Goal: Navigation & Orientation: Find specific page/section

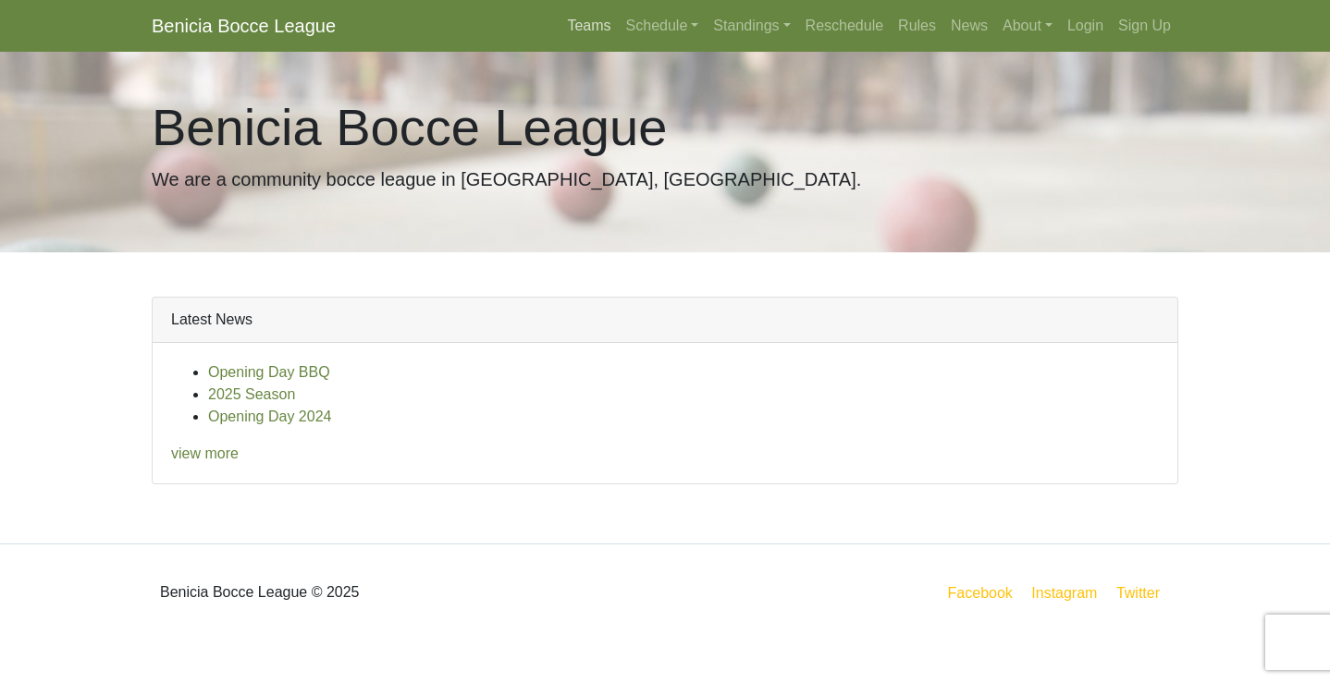
click at [571, 25] on link "Teams" at bounding box center [588, 25] width 58 height 37
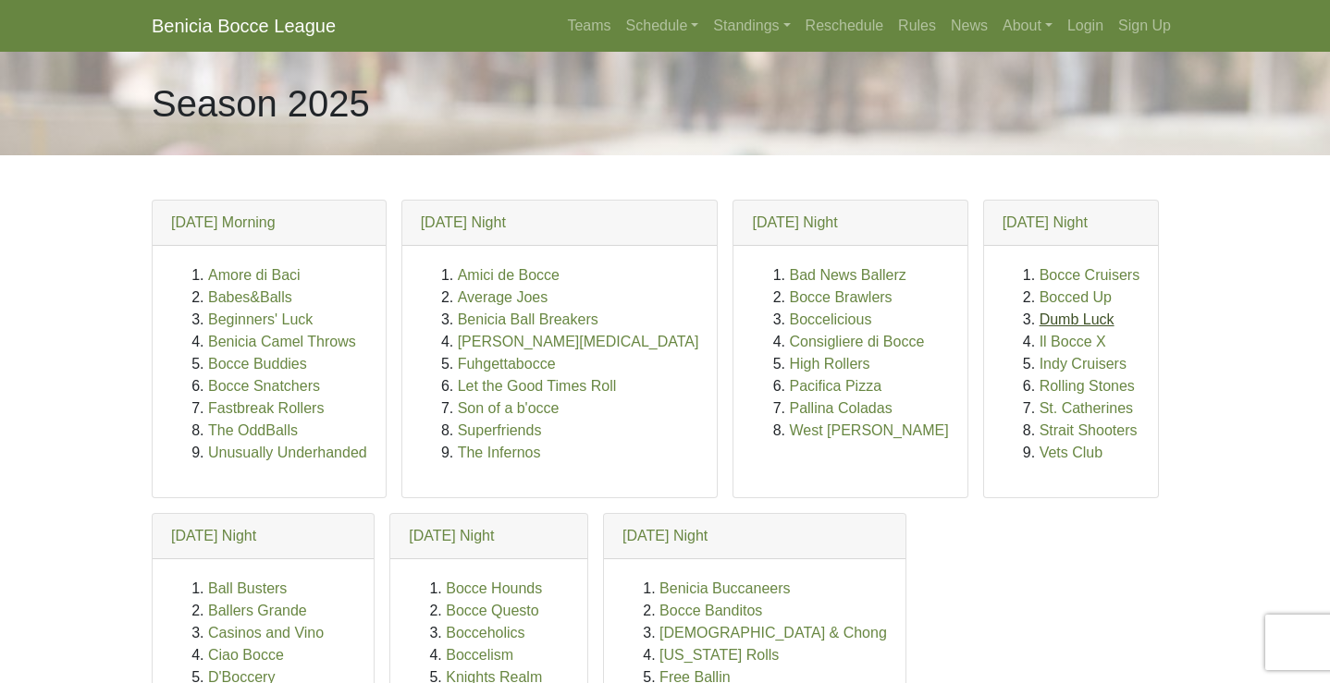
click at [1039, 322] on link "Dumb Luck" at bounding box center [1076, 320] width 75 height 16
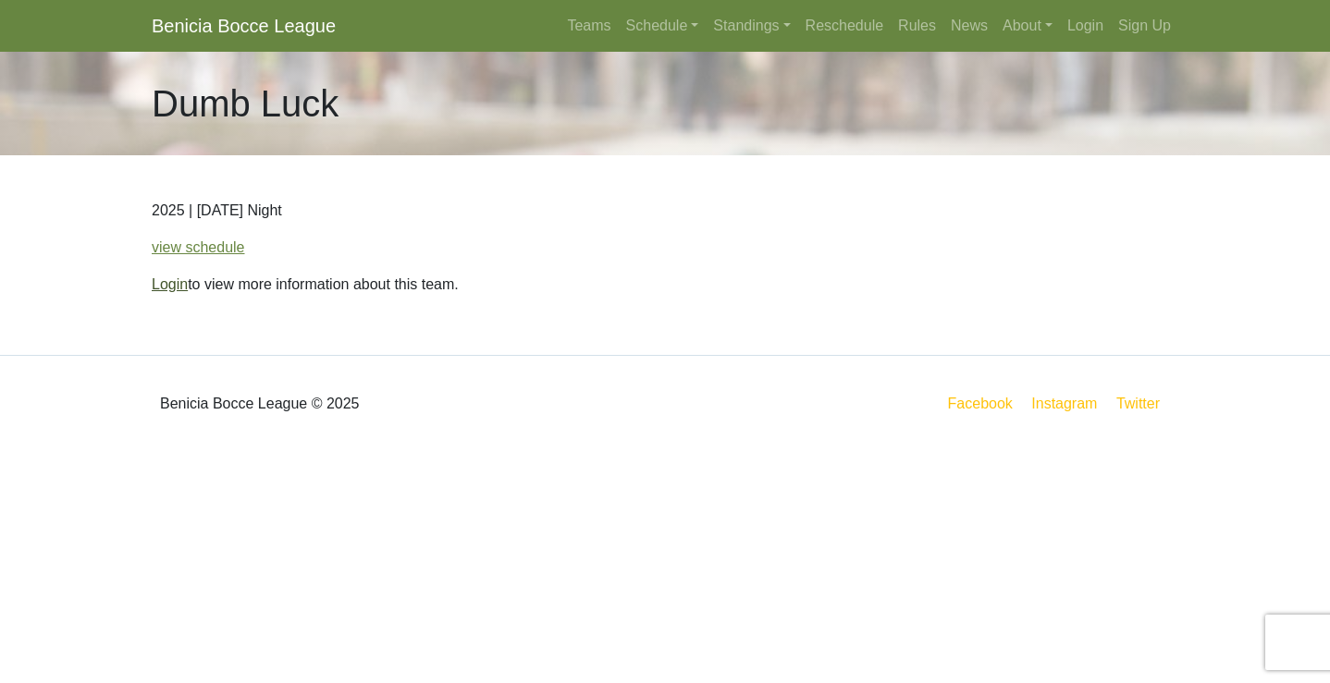
click at [167, 281] on link "Login" at bounding box center [170, 284] width 36 height 16
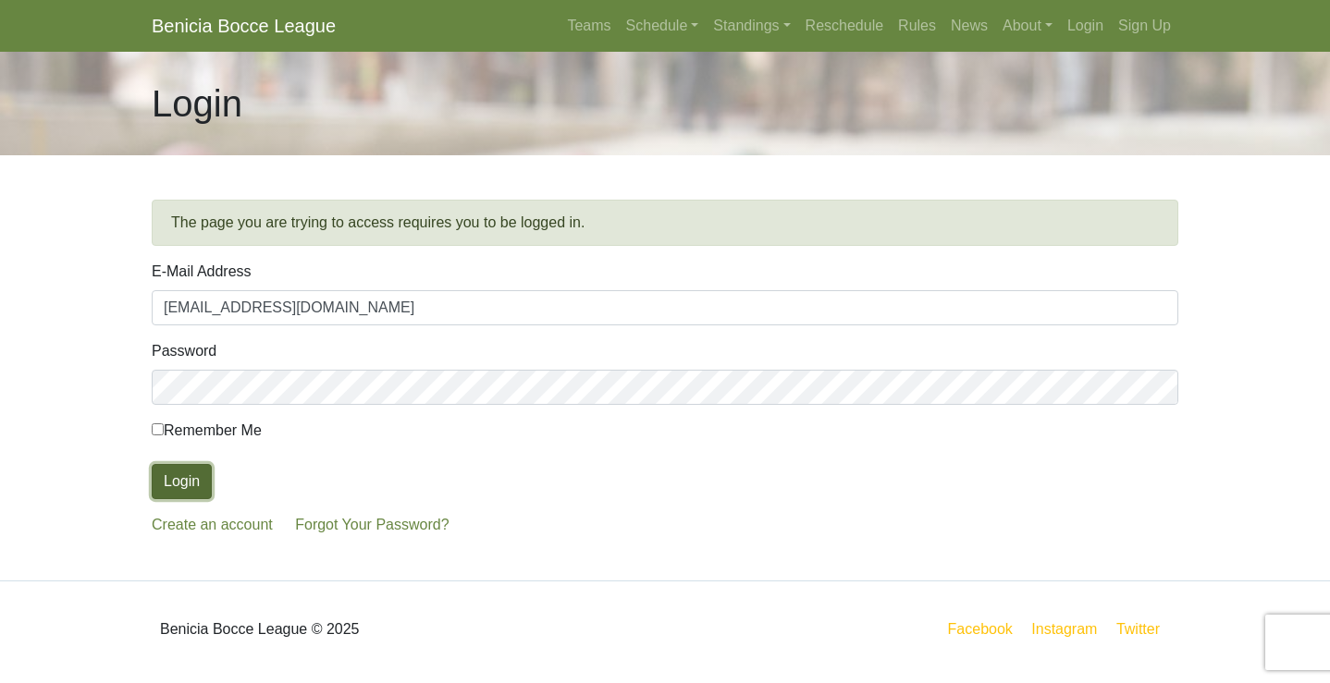
click at [177, 482] on button "Login" at bounding box center [182, 481] width 60 height 35
click at [733, 23] on link "Standings" at bounding box center [752, 25] width 92 height 37
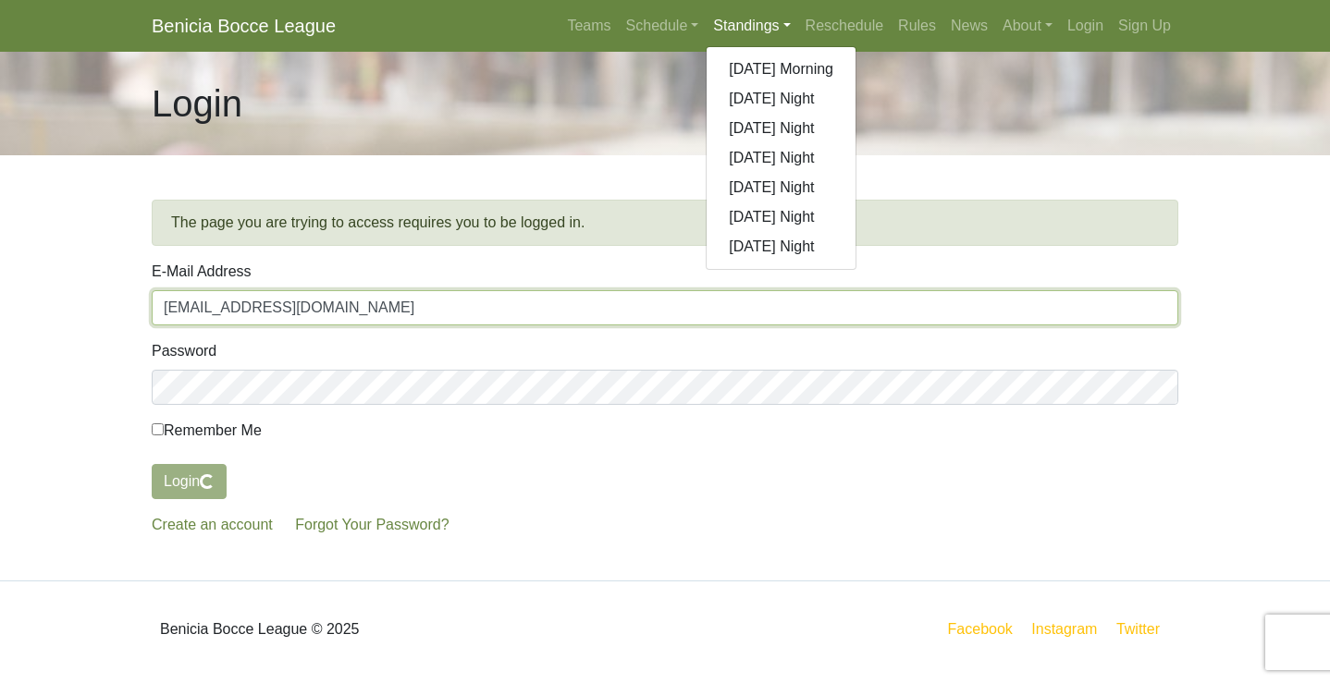
click at [766, 320] on input "mmlichty10@gmail.com" at bounding box center [665, 307] width 1026 height 35
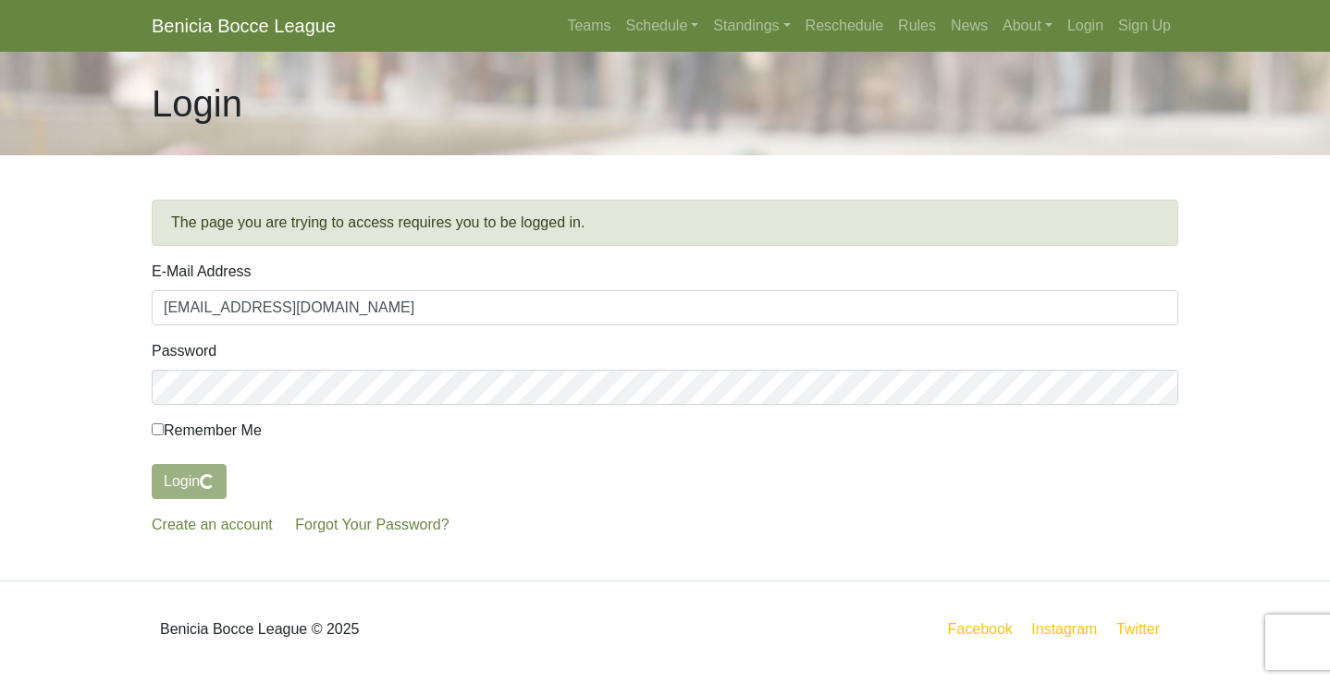
click at [157, 428] on input "Remember Me" at bounding box center [158, 430] width 12 height 12
checkbox input "true"
click at [666, 26] on link "Schedule" at bounding box center [663, 25] width 88 height 37
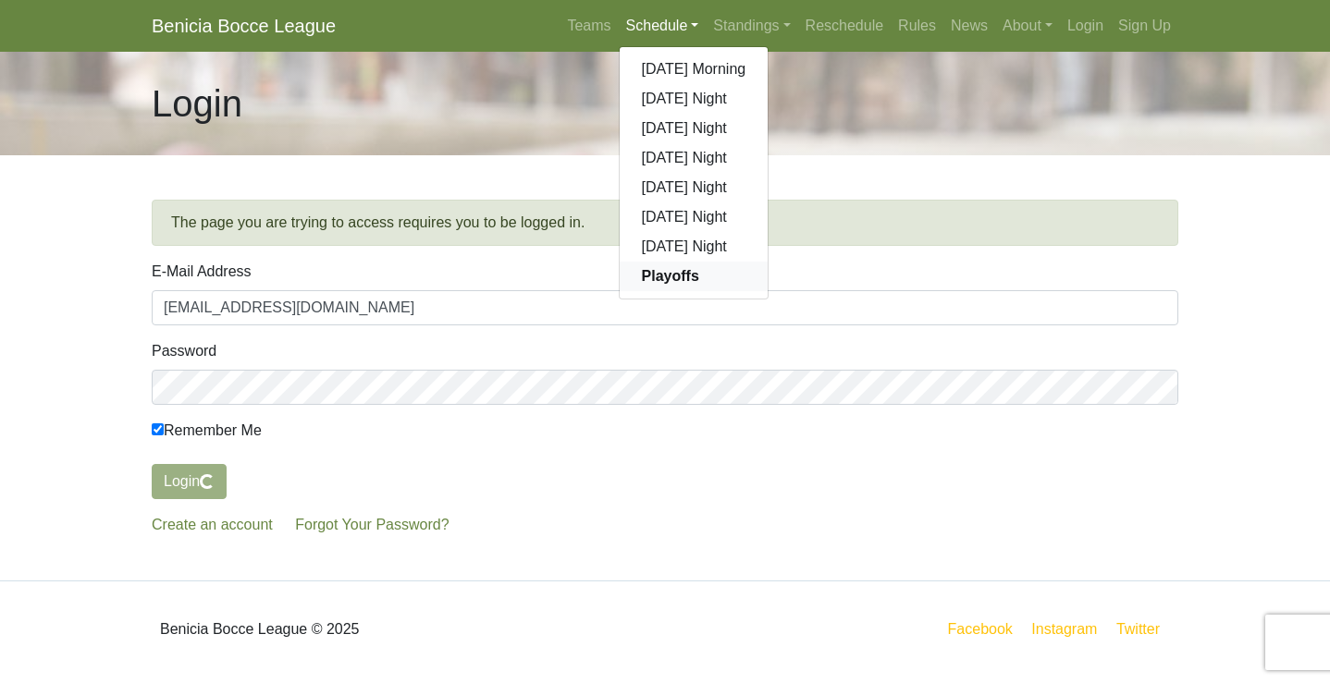
click at [648, 269] on strong "Playoffs" at bounding box center [670, 276] width 57 height 16
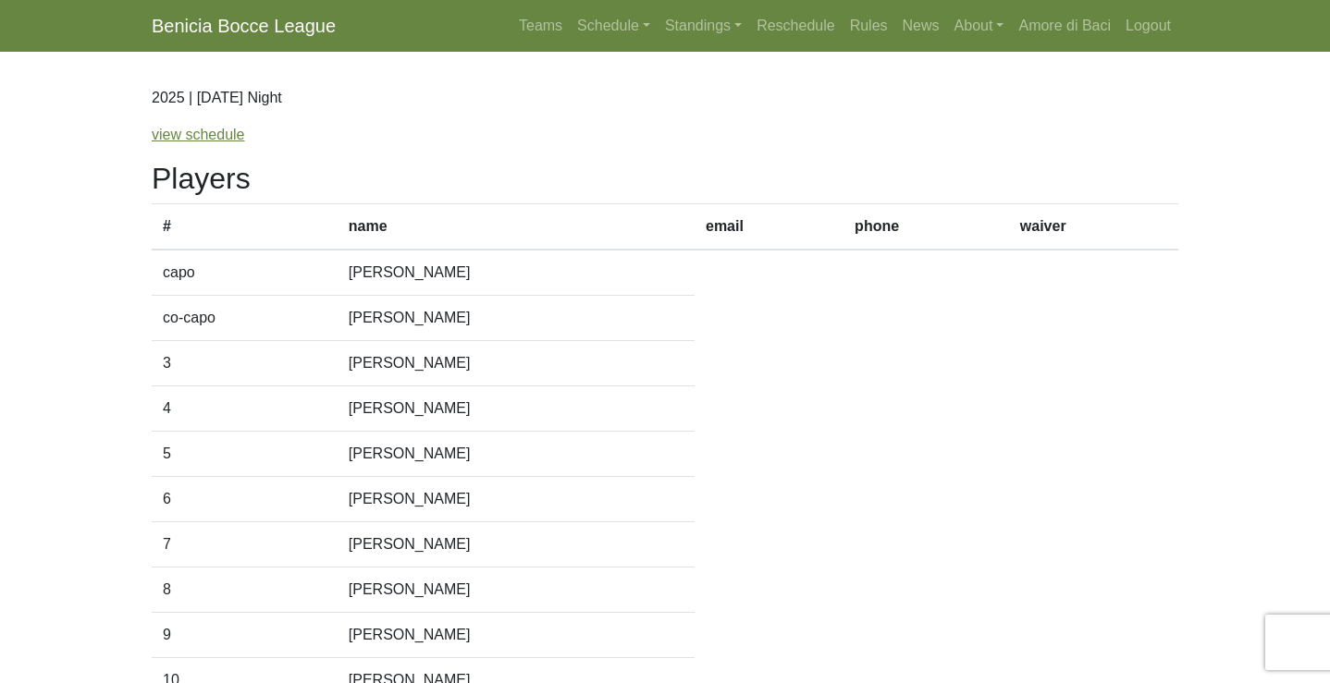
scroll to position [84, 0]
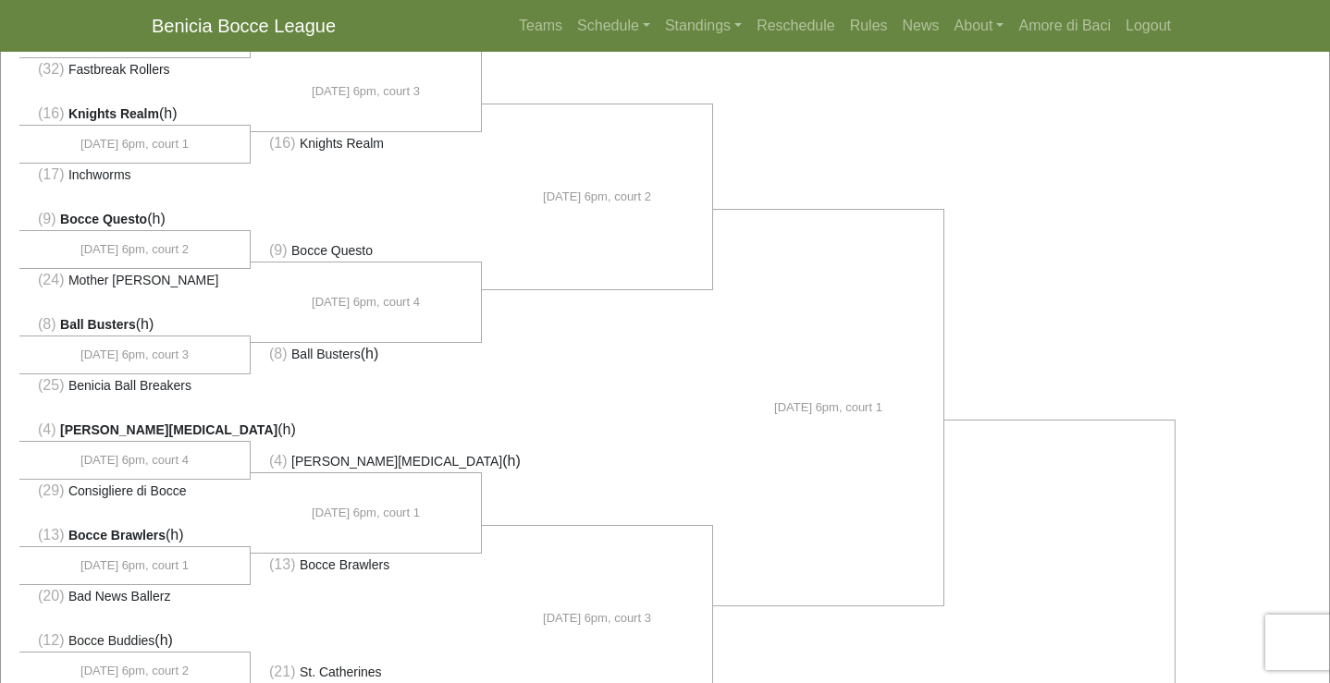
scroll to position [224, 0]
click at [527, 26] on link "Teams" at bounding box center [540, 25] width 58 height 37
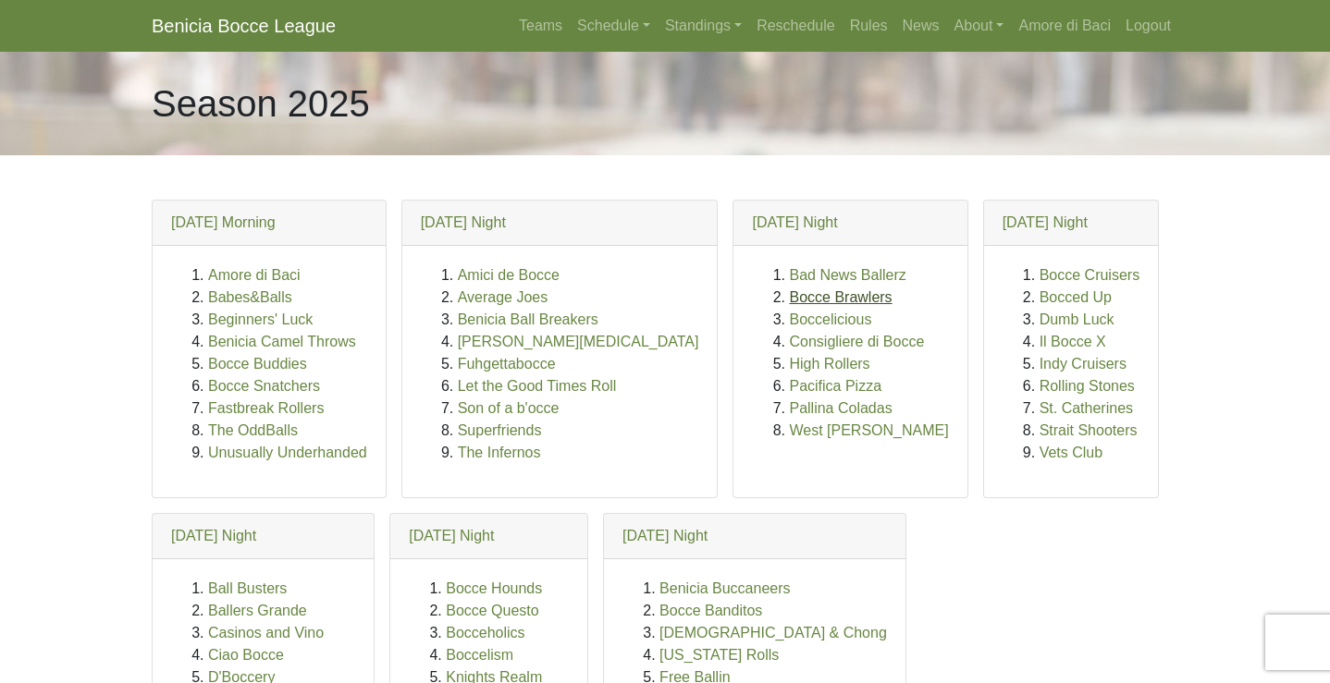
click at [789, 292] on link "Bocce Brawlers" at bounding box center [840, 297] width 103 height 16
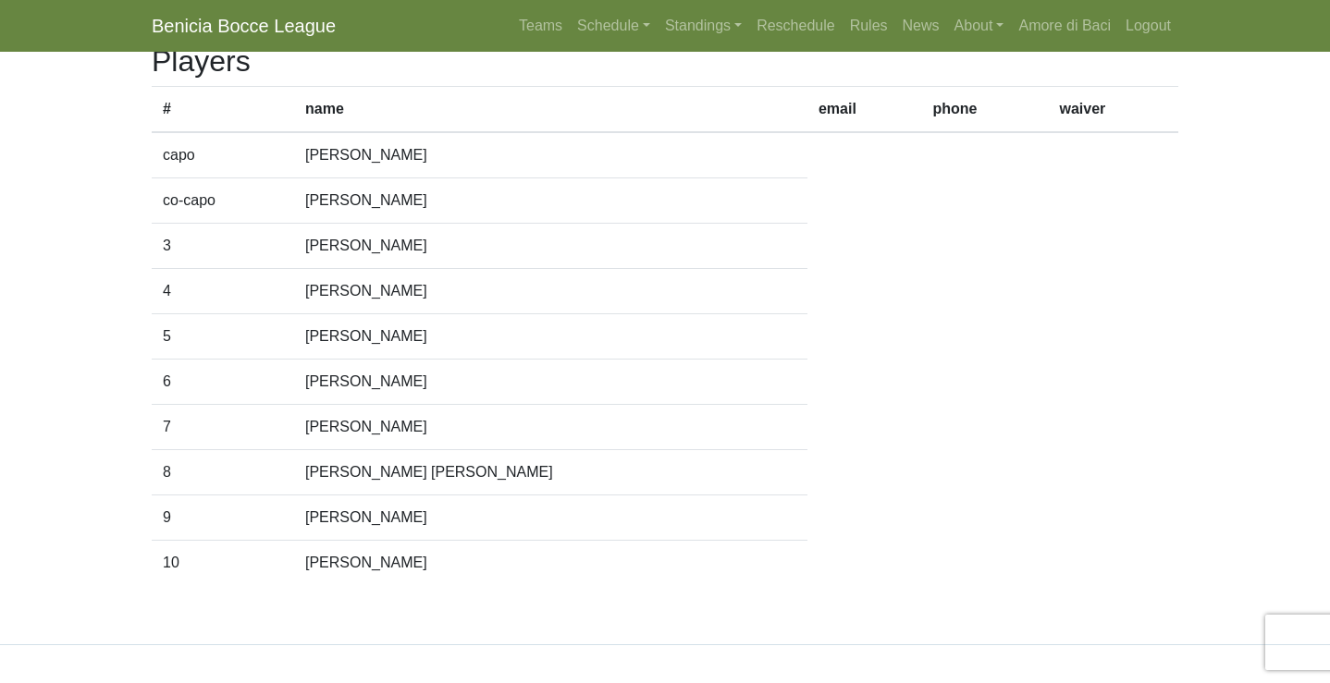
scroll to position [289, 0]
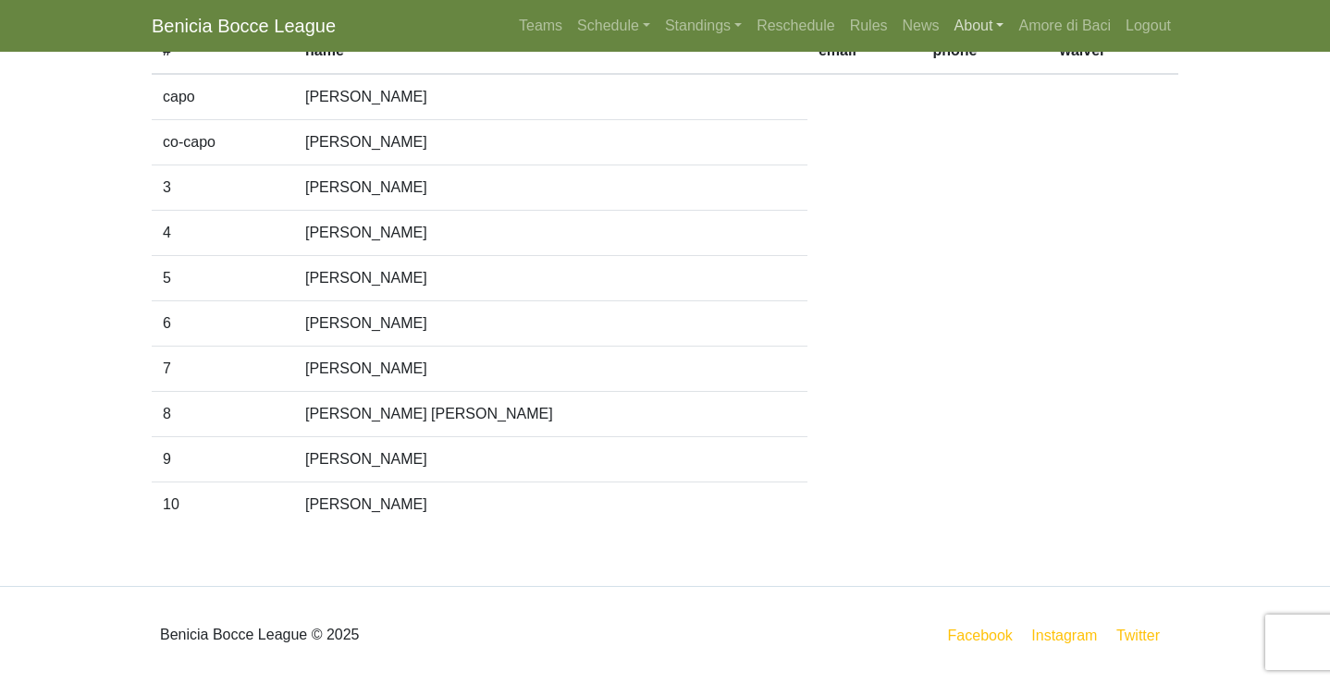
click at [957, 27] on link "About" at bounding box center [979, 25] width 65 height 37
click at [1007, 150] on link "Fundraising" at bounding box center [1021, 158] width 146 height 30
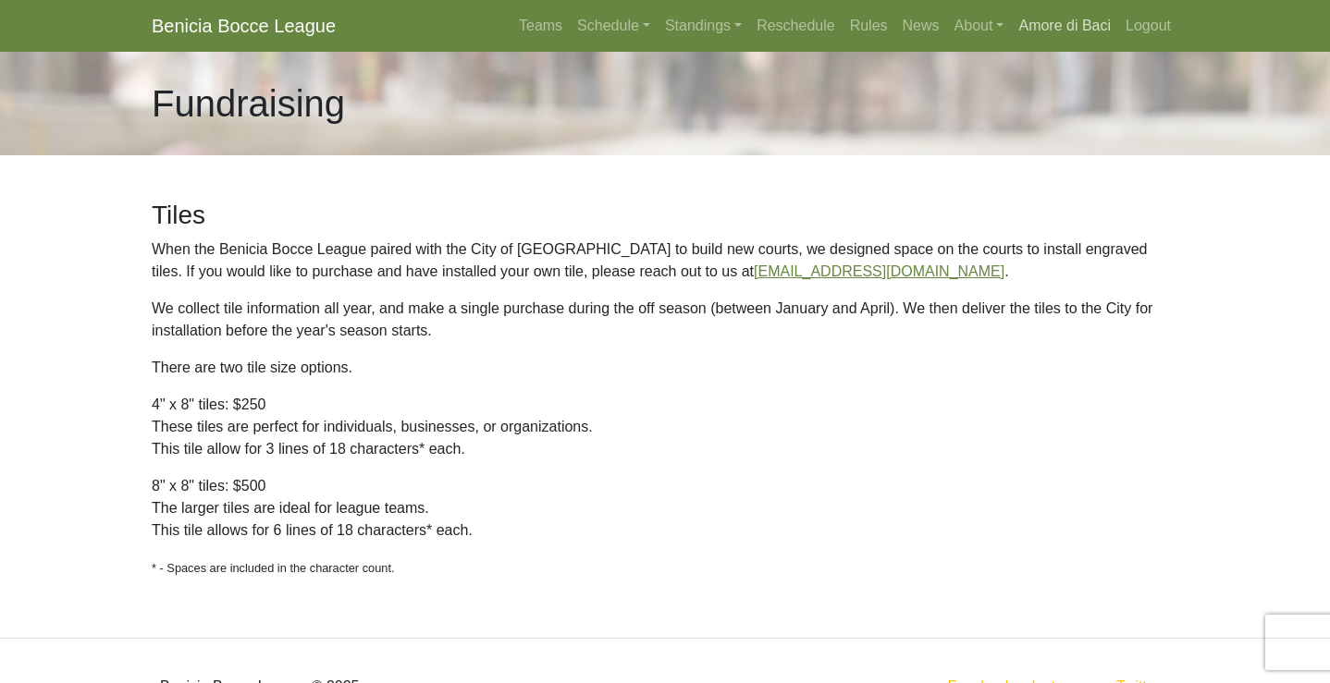
click at [1050, 30] on link "Amore di Baci" at bounding box center [1064, 25] width 107 height 37
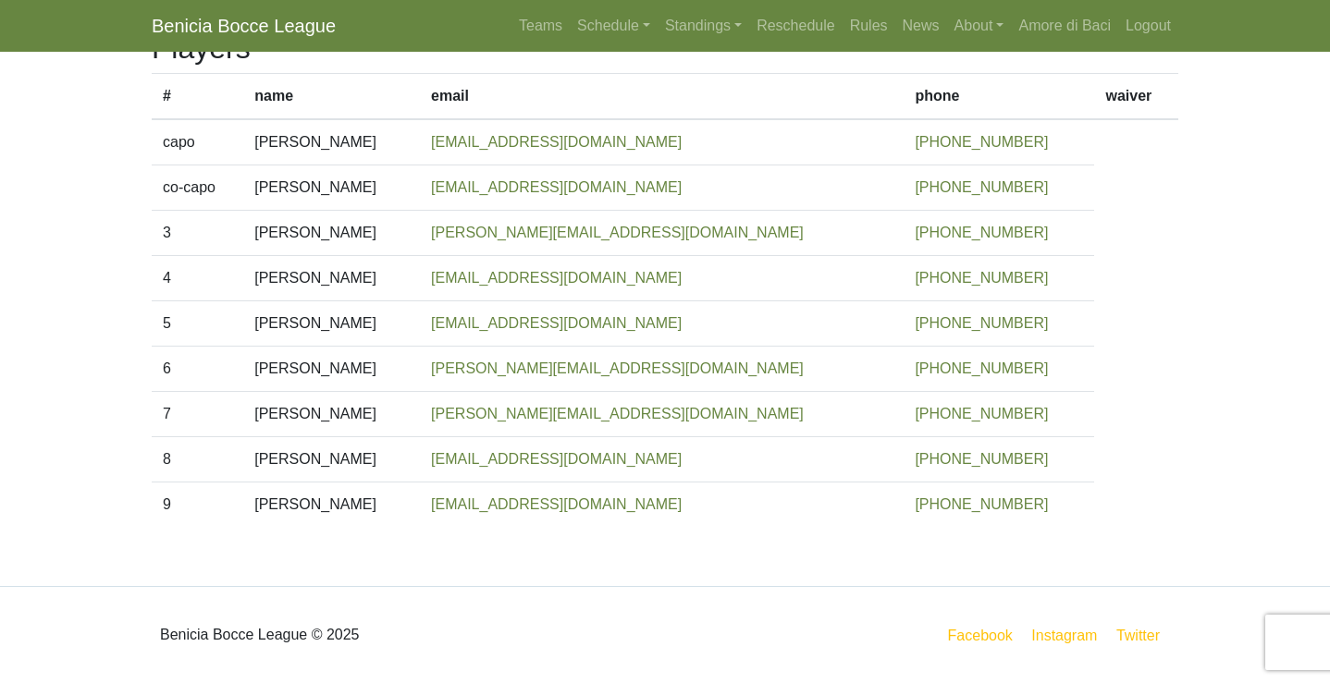
scroll to position [239, 0]
